Goal: Find contact information: Obtain details needed to contact an individual or organization

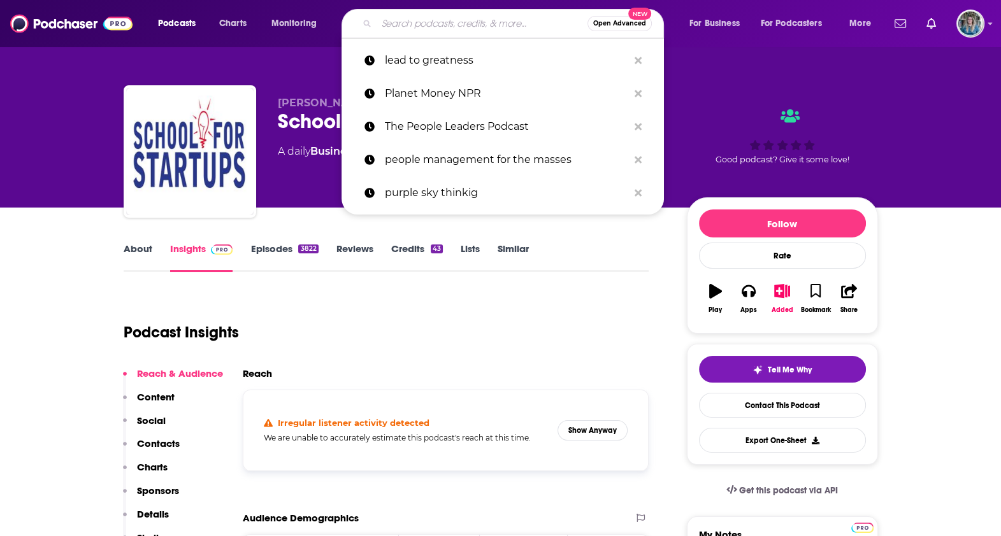
click at [399, 27] on input "Search podcasts, credits, & more..." at bounding box center [481, 23] width 211 height 20
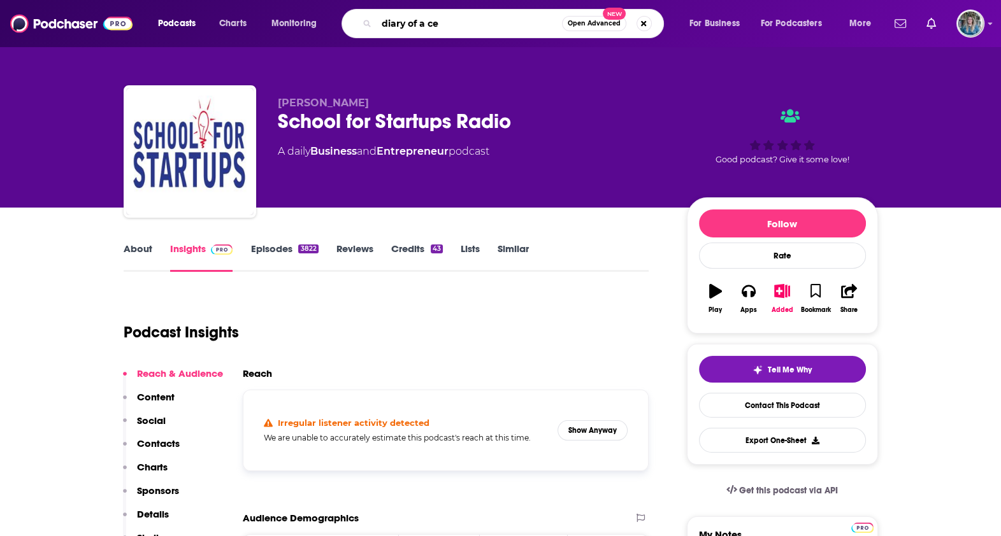
type input "diary of a ceo"
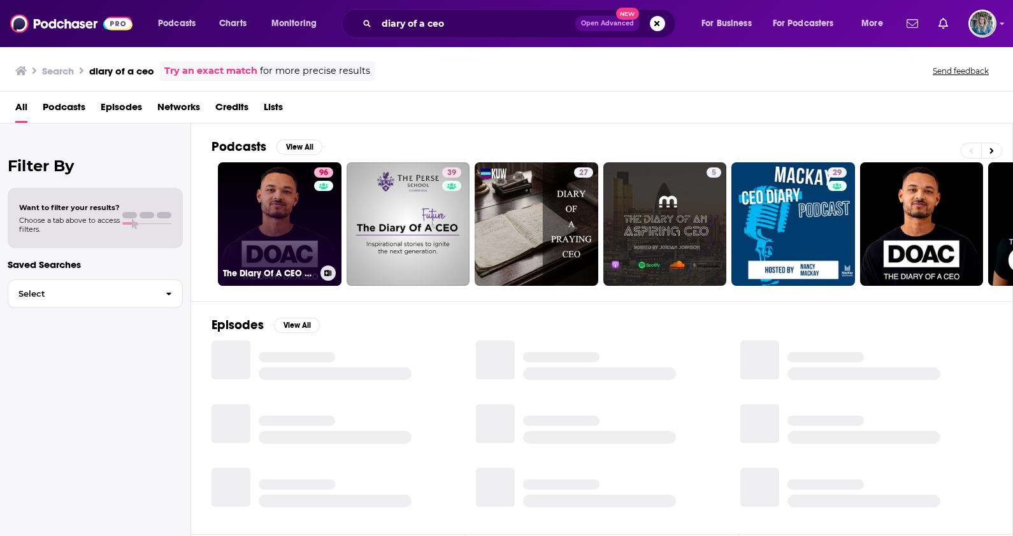
click at [305, 263] on link "96 The Diary Of A CEO with [PERSON_NAME]" at bounding box center [280, 224] width 124 height 124
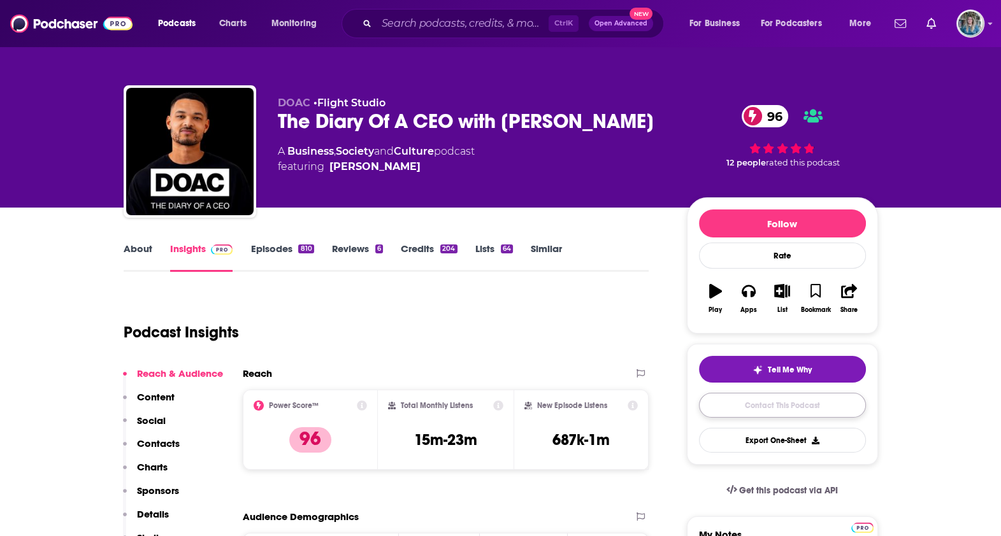
click at [399, 388] on link "Contact This Podcast" at bounding box center [782, 405] width 167 height 25
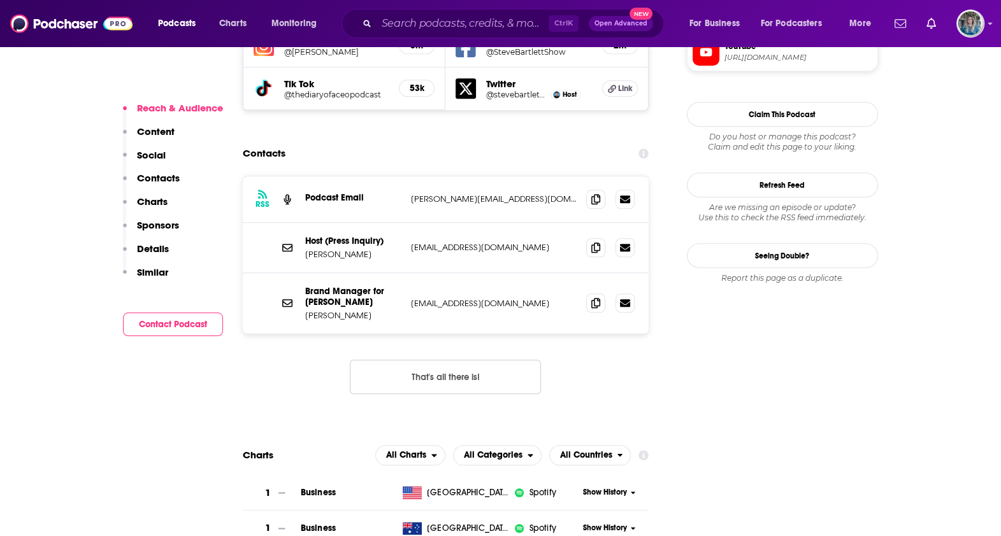
scroll to position [1165, 0]
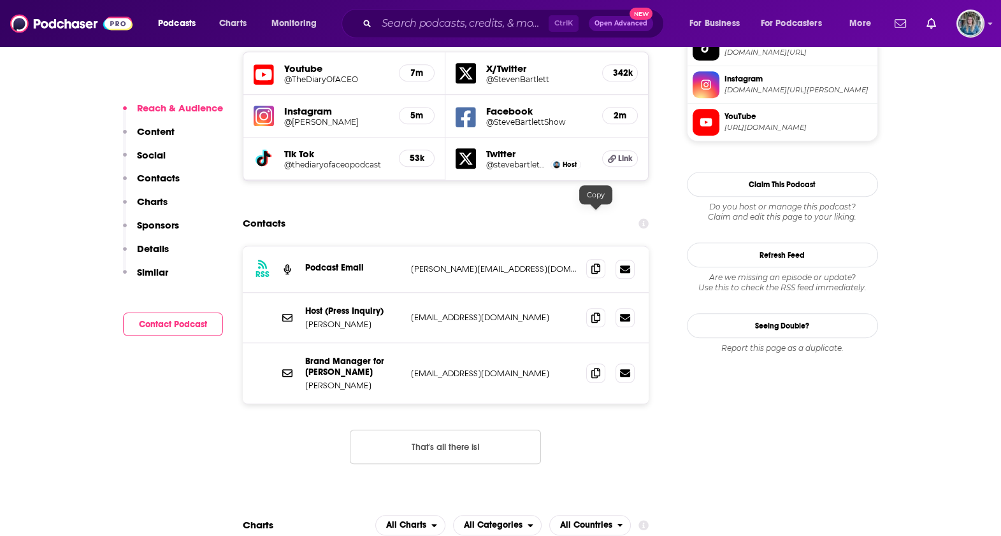
click at [399, 264] on icon at bounding box center [595, 269] width 9 height 10
click at [399, 24] on input "Search podcasts, credits, & more..." at bounding box center [462, 23] width 172 height 20
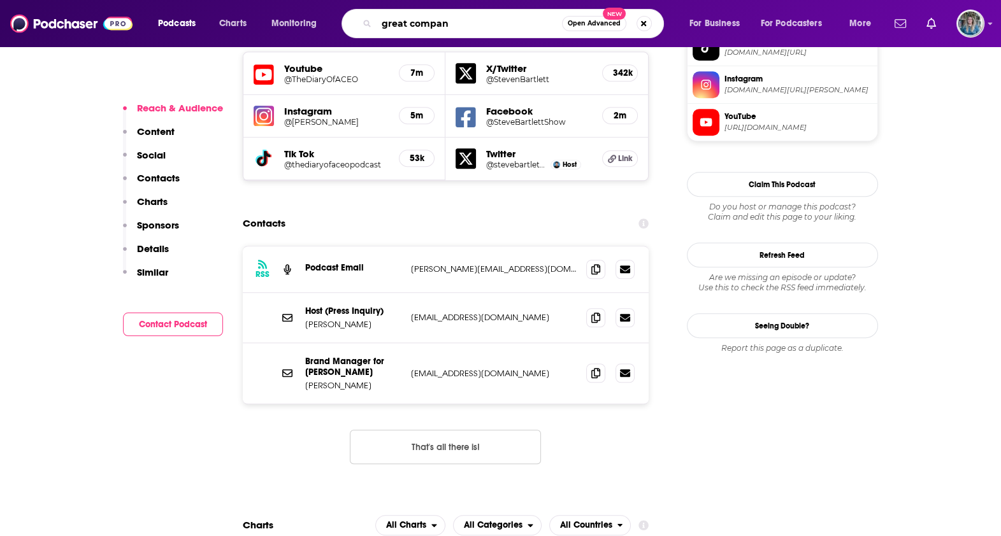
type input "great company"
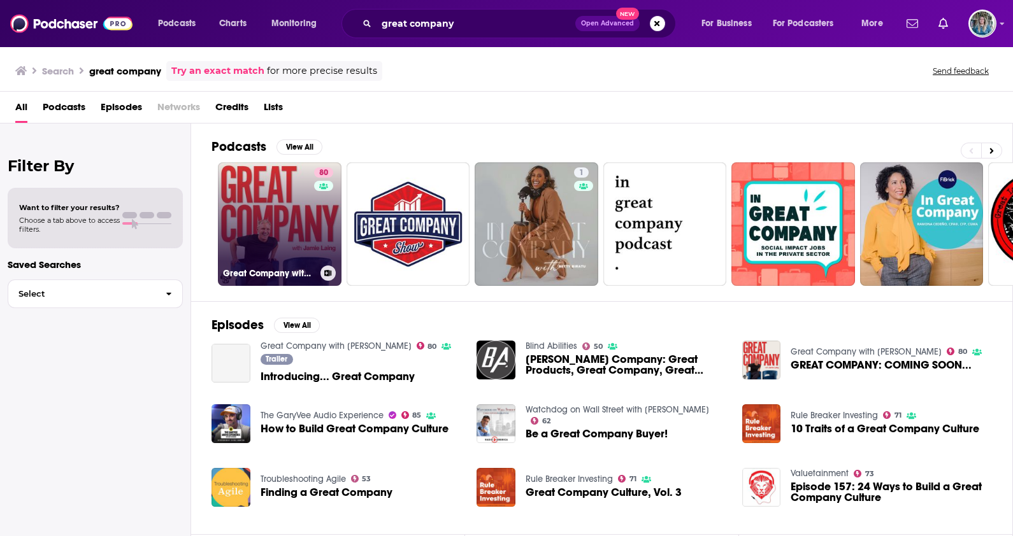
click at [271, 260] on link "80 Great Company with [PERSON_NAME]" at bounding box center [280, 224] width 124 height 124
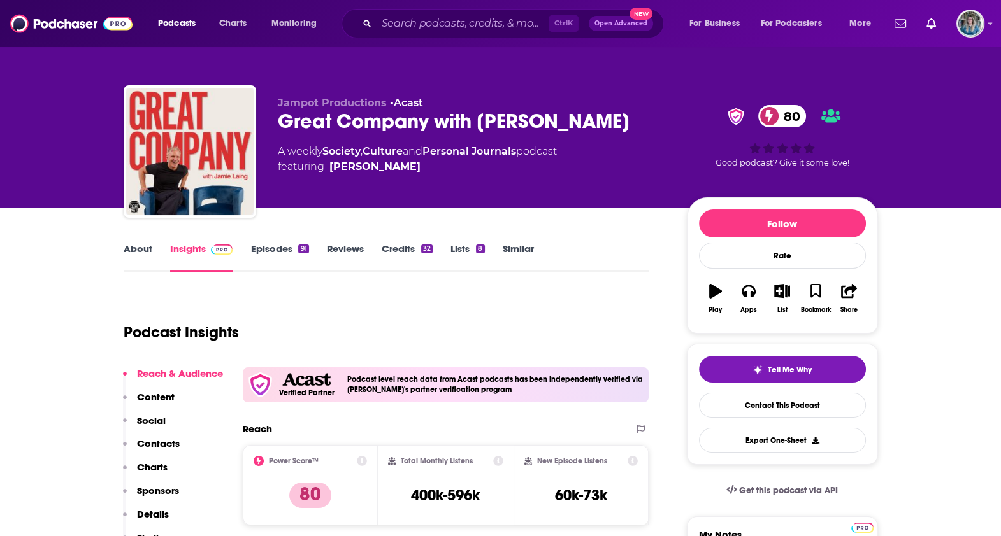
scroll to position [79, 0]
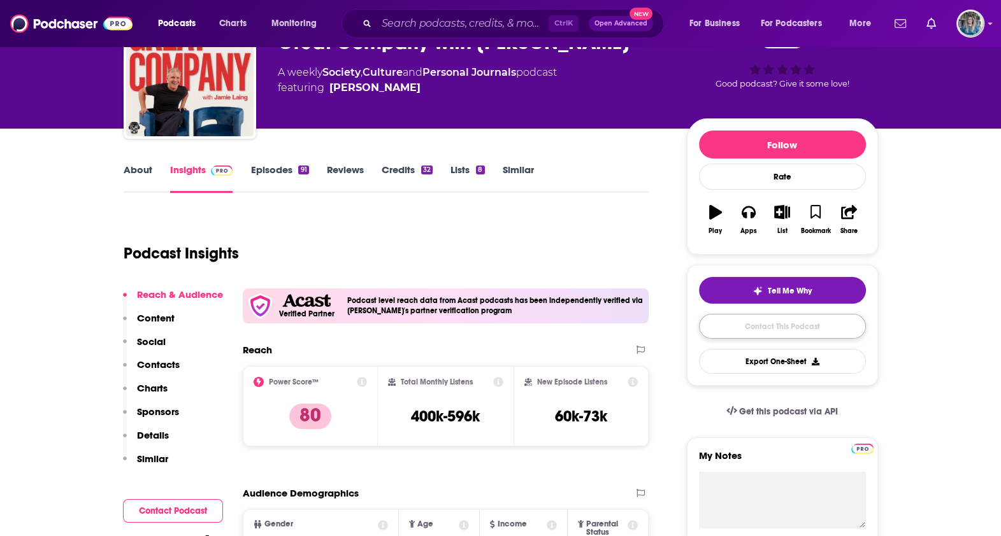
click at [399, 329] on link "Contact This Podcast" at bounding box center [782, 326] width 167 height 25
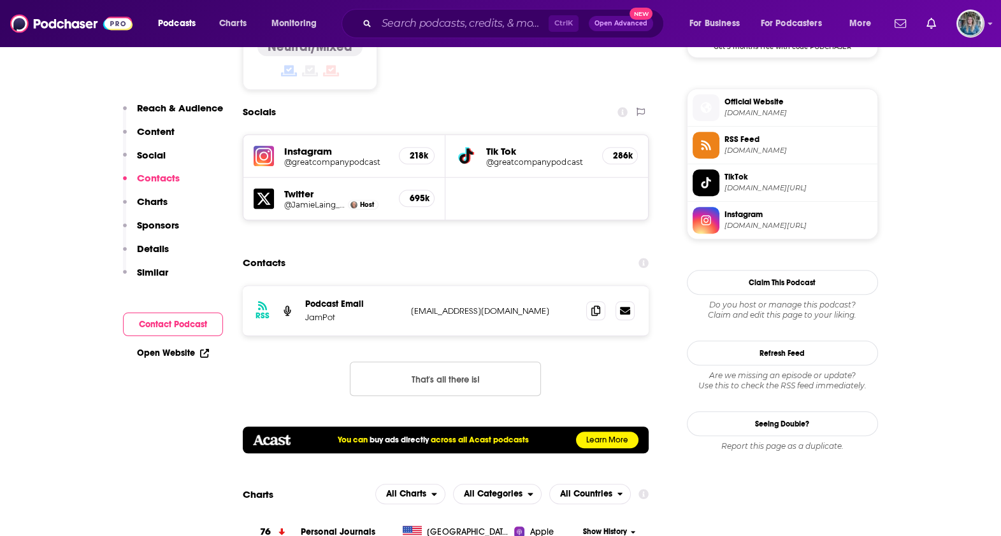
scroll to position [1084, 0]
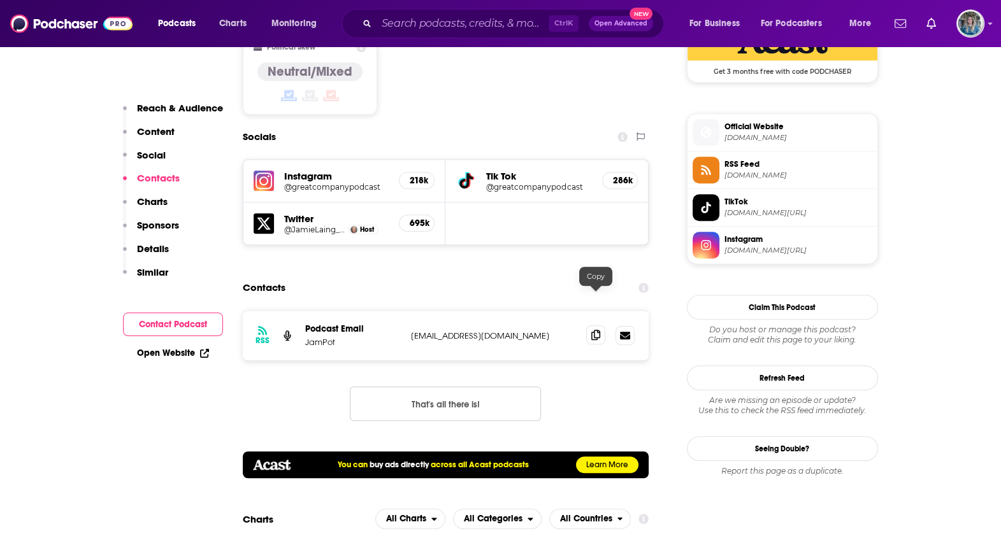
click at [399, 325] on span at bounding box center [595, 334] width 19 height 19
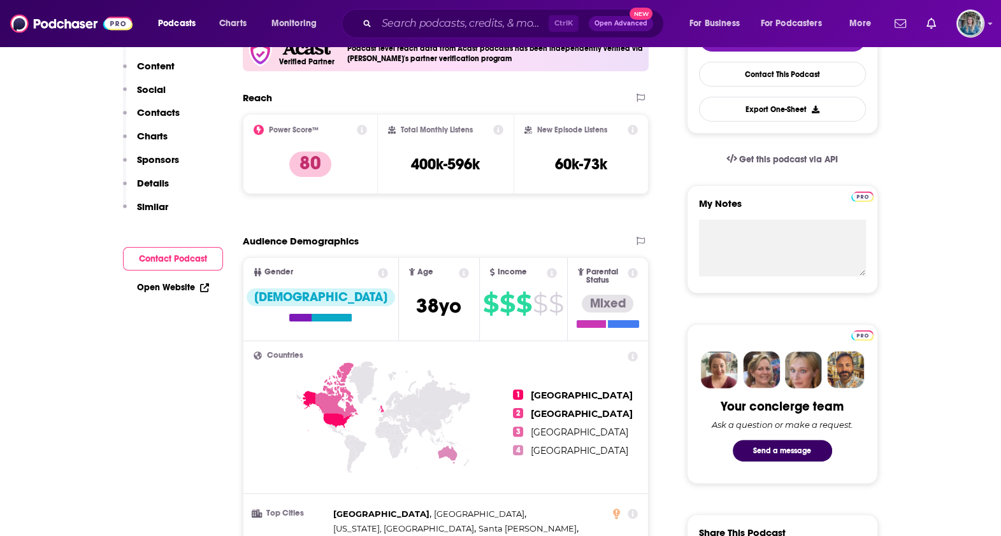
scroll to position [129, 0]
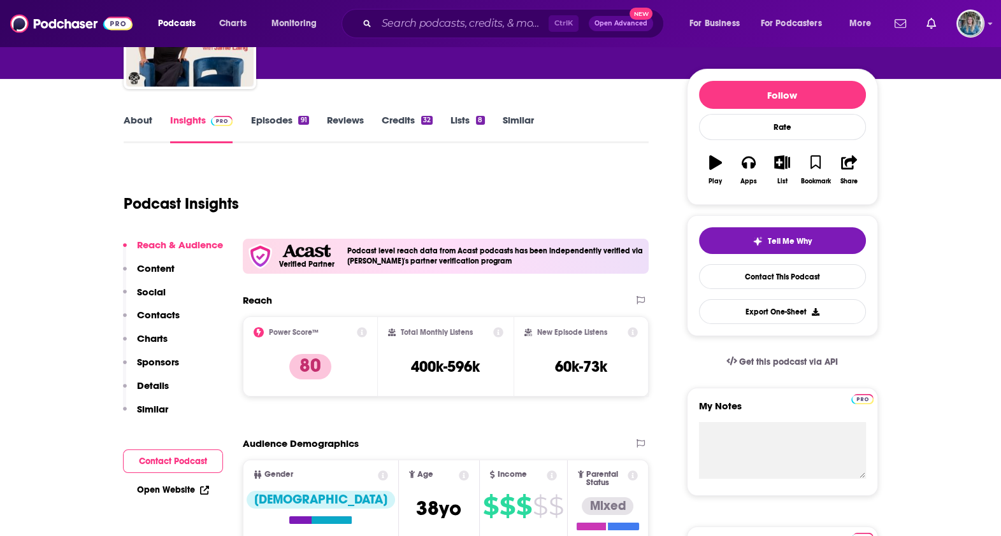
click at [399, 10] on div "Ctrl K Open Advanced New" at bounding box center [502, 23] width 322 height 29
click at [399, 22] on input "Search podcasts, credits, & more..." at bounding box center [462, 23] width 172 height 20
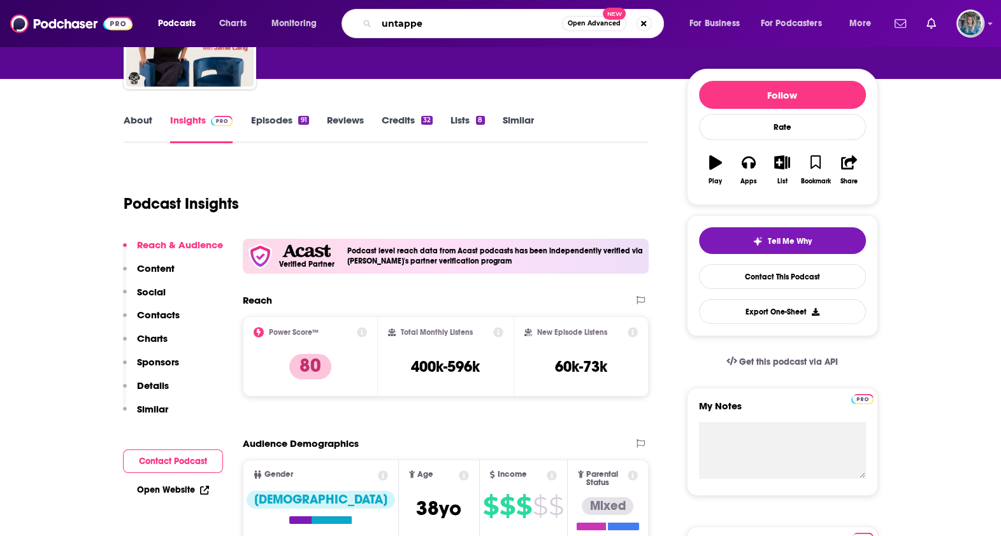
type input "untapped"
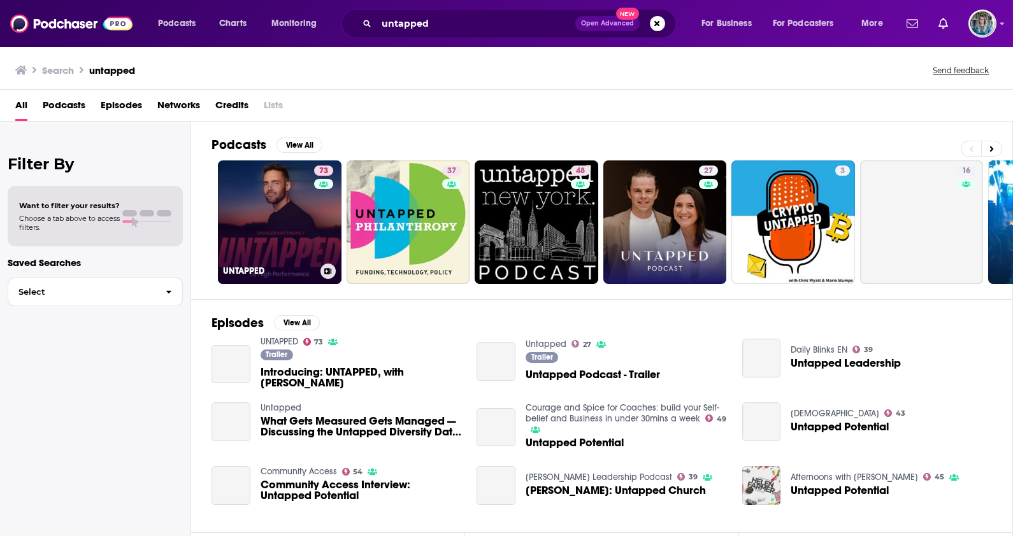
click at [299, 200] on link "73 UNTAPPED" at bounding box center [280, 222] width 124 height 124
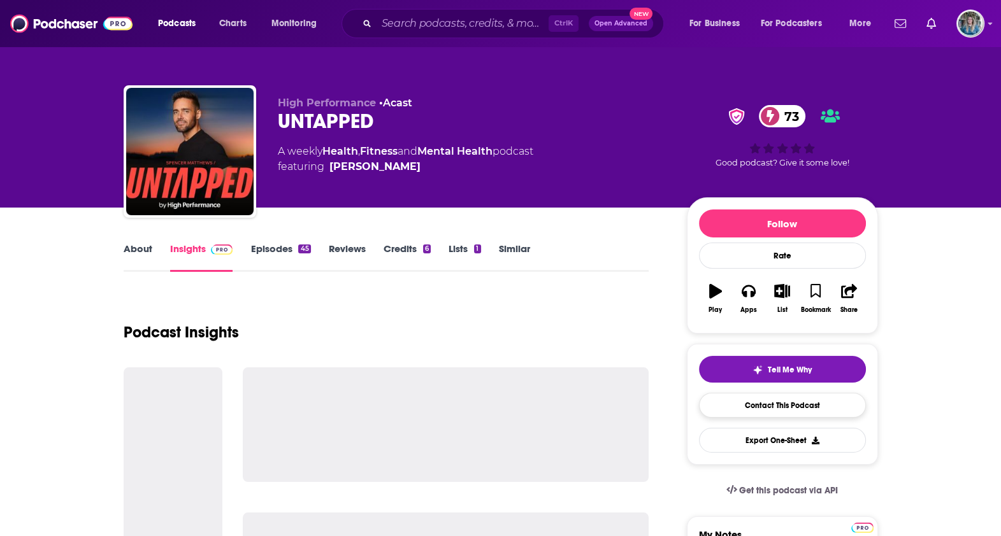
click at [399, 388] on link "Contact This Podcast" at bounding box center [782, 405] width 167 height 25
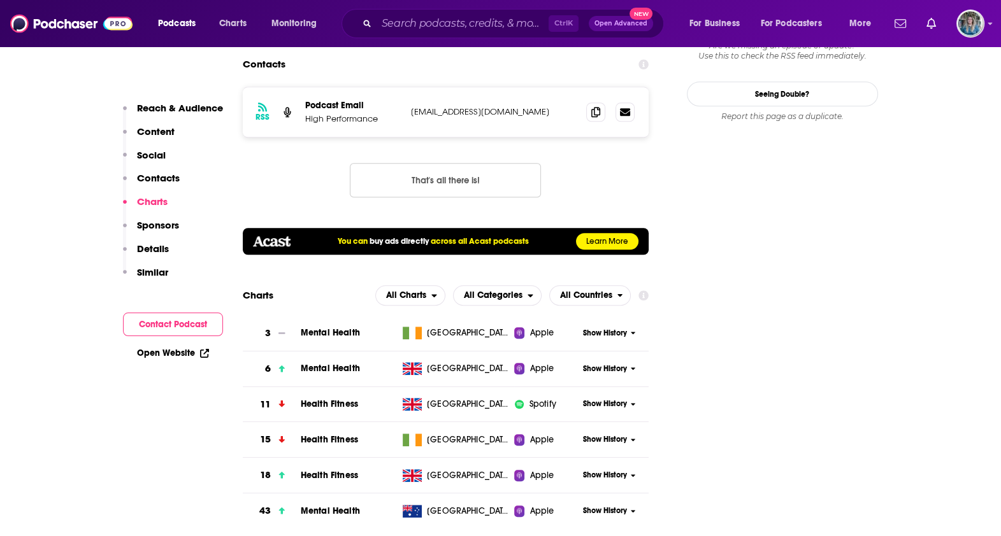
scroll to position [1102, 0]
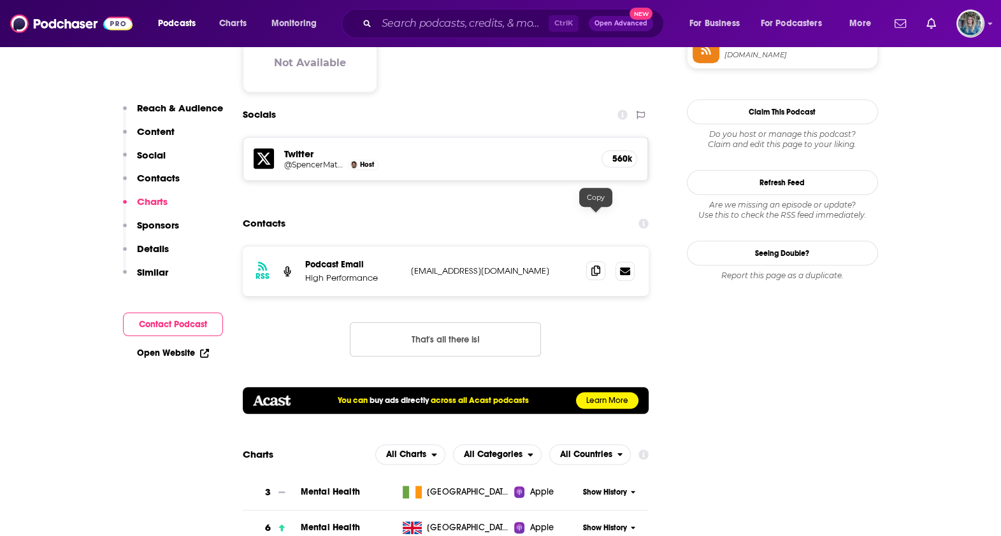
click at [399, 266] on icon at bounding box center [595, 271] width 9 height 10
click at [399, 22] on input "Search podcasts, credits, & more..." at bounding box center [462, 23] width 172 height 20
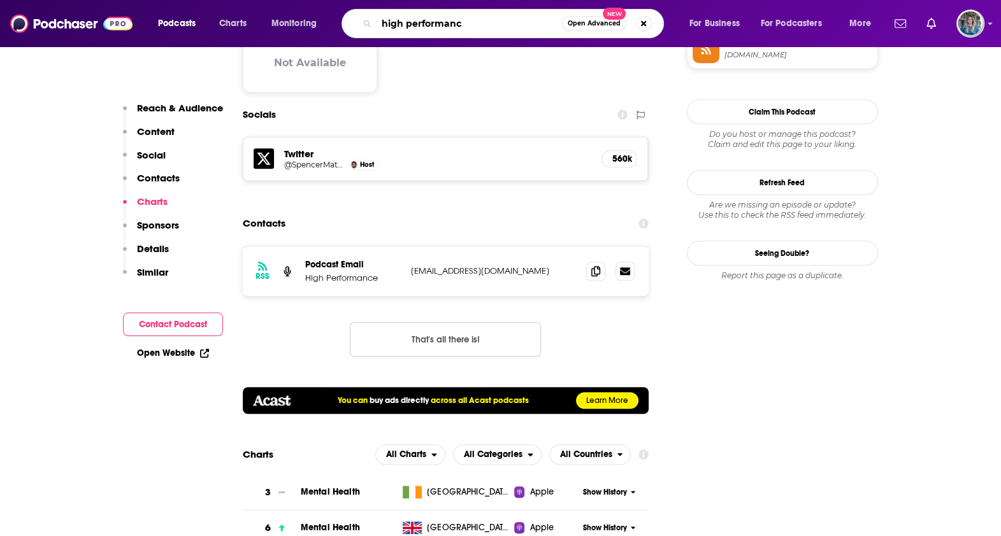
type input "high performance"
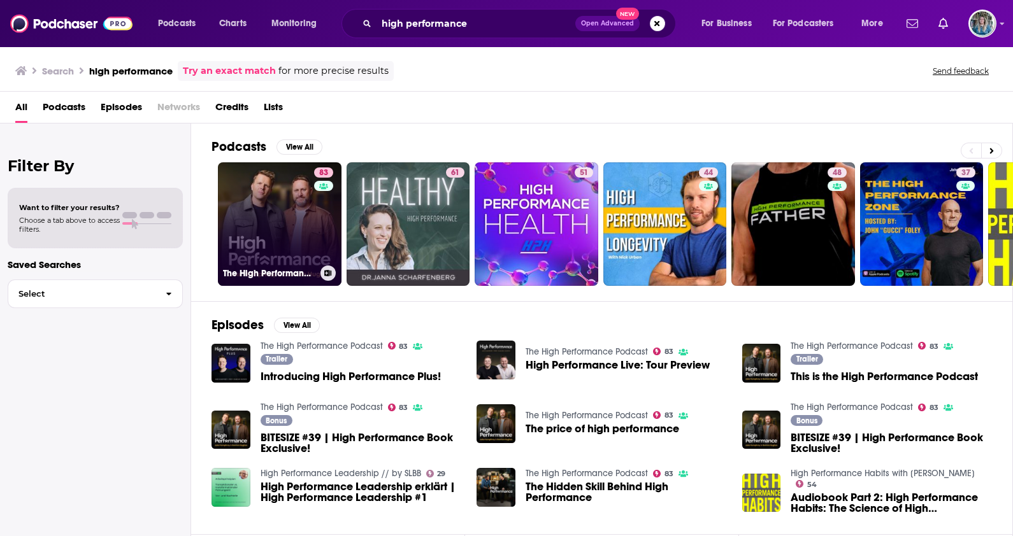
click at [294, 243] on link "83 The High Performance Podcast" at bounding box center [280, 224] width 124 height 124
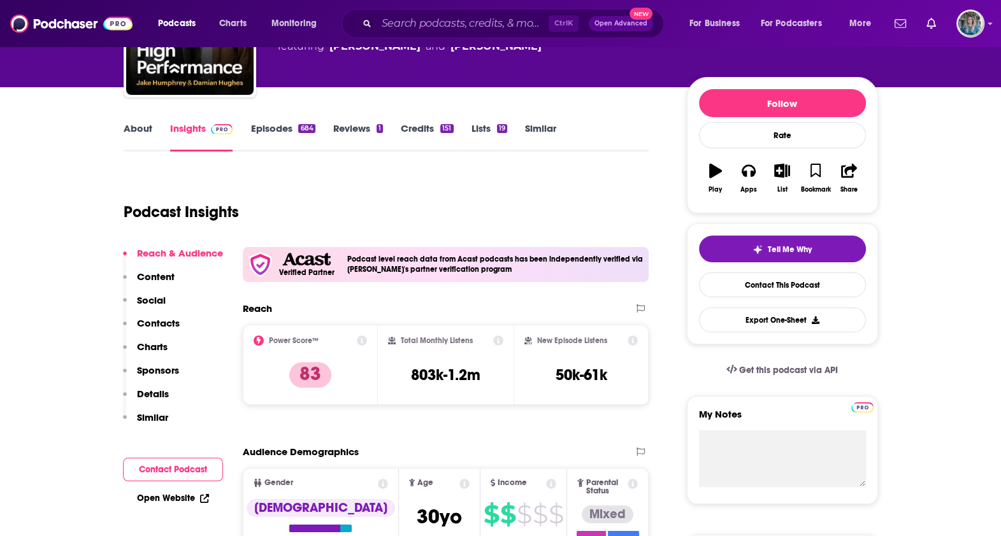
scroll to position [159, 0]
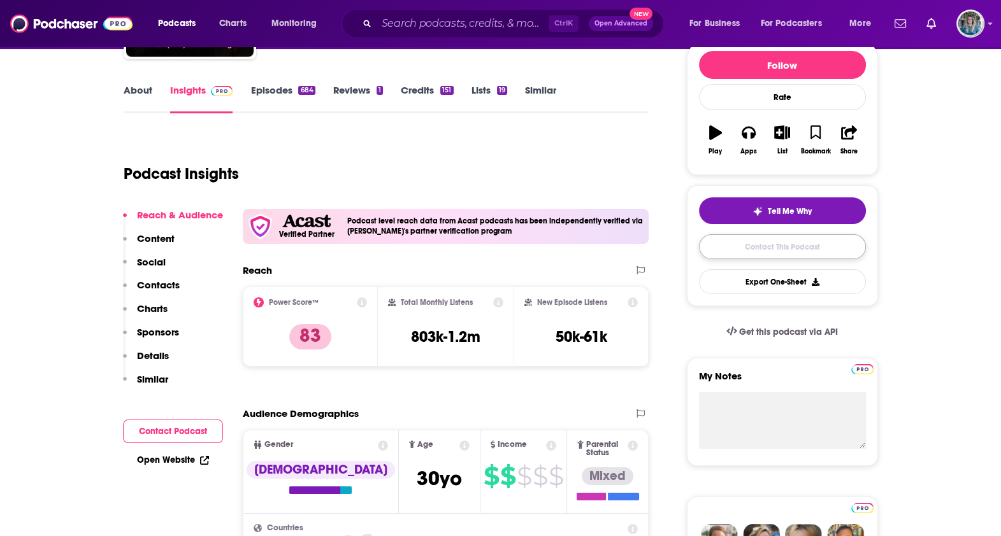
click at [399, 244] on link "Contact This Podcast" at bounding box center [782, 246] width 167 height 25
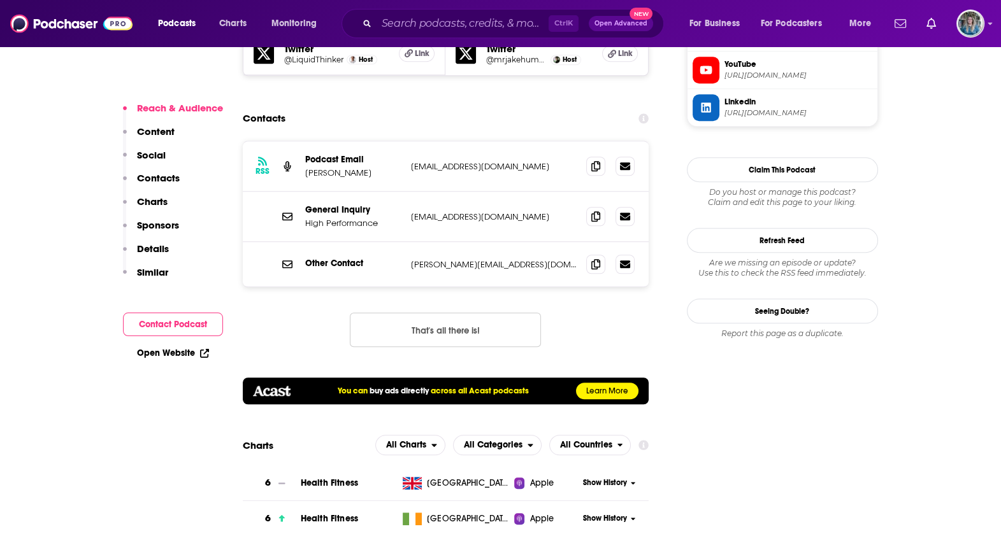
scroll to position [1272, 0]
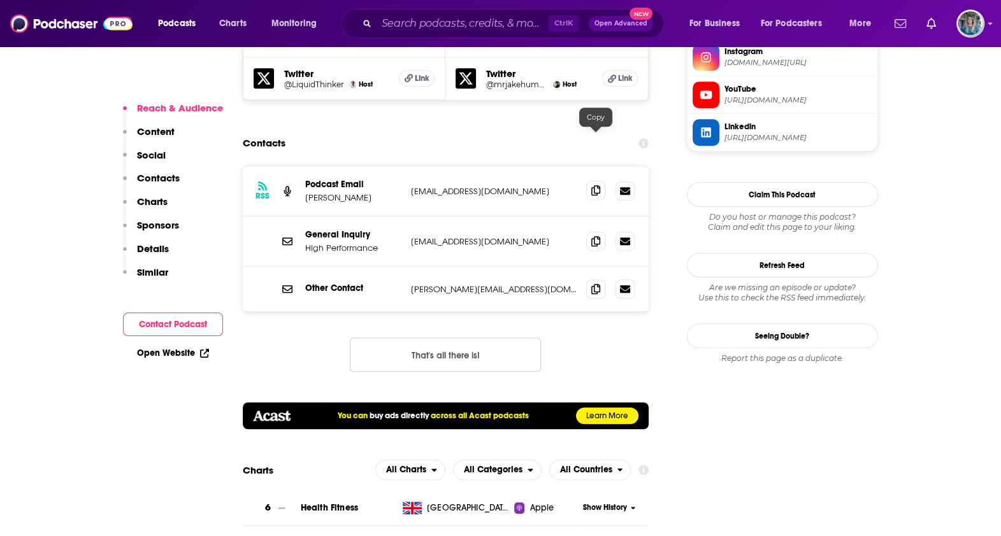
click at [399, 185] on icon at bounding box center [595, 190] width 9 height 10
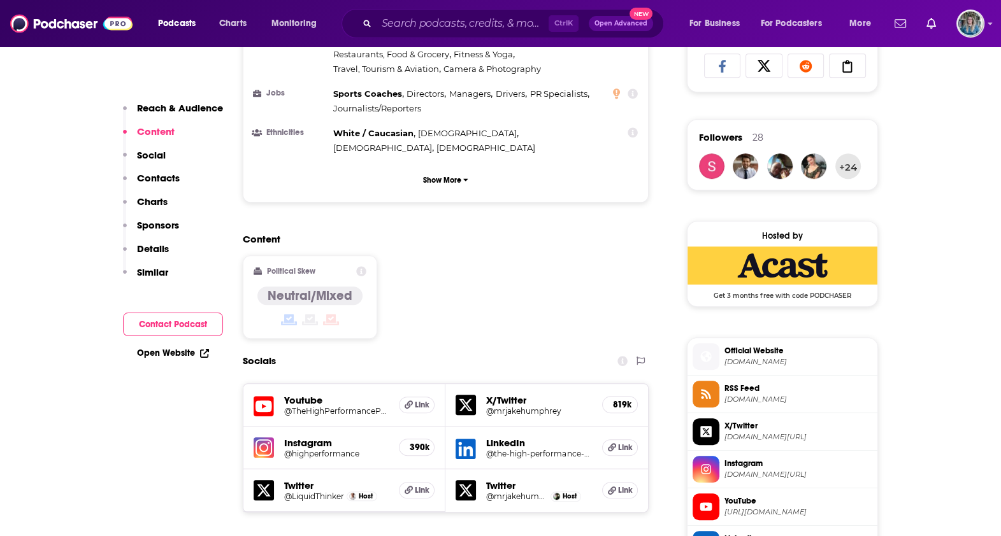
scroll to position [794, 0]
